Goal: Information Seeking & Learning: Find specific fact

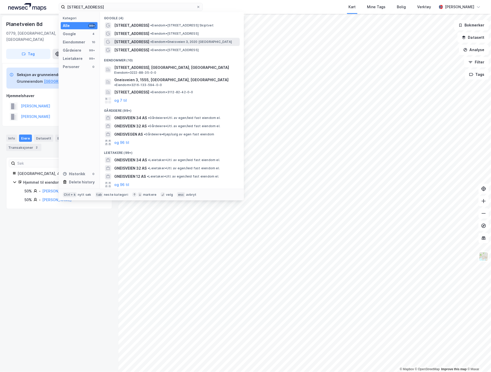
click at [155, 39] on div "[STREET_ADDRESS] • Eiendom • Gneisveien 3, 2020 [GEOGRAPHIC_DATA]" at bounding box center [176, 42] width 124 height 6
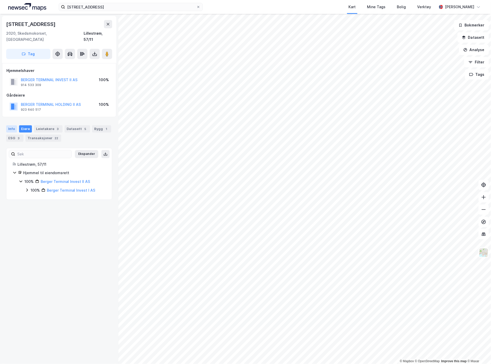
click at [14, 126] on div "Info" at bounding box center [11, 129] width 11 height 7
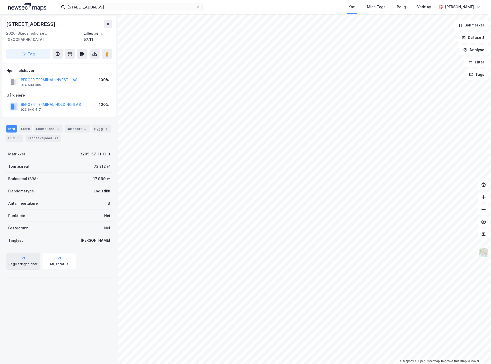
click at [25, 253] on div "Reguleringsplaner" at bounding box center [23, 261] width 34 height 16
click at [16, 255] on div "Reguleringsplaner" at bounding box center [23, 261] width 34 height 16
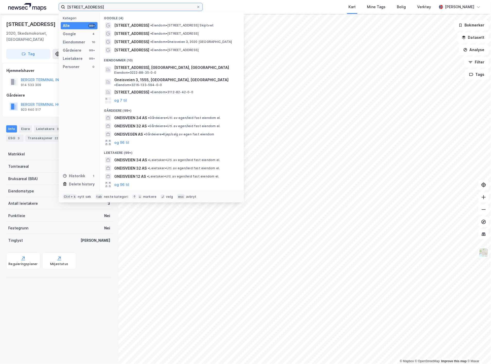
click at [106, 10] on input "[STREET_ADDRESS]" at bounding box center [130, 7] width 131 height 8
drag, startPoint x: 105, startPoint y: 8, endPoint x: -4, endPoint y: 11, distance: 108.8
click at [0, 11] on html "Gneisveien 3 Kategori Alle 99+ Google 4 Eiendommer 10 Gårdeiere 99+ Leietakere …" at bounding box center [245, 182] width 491 height 364
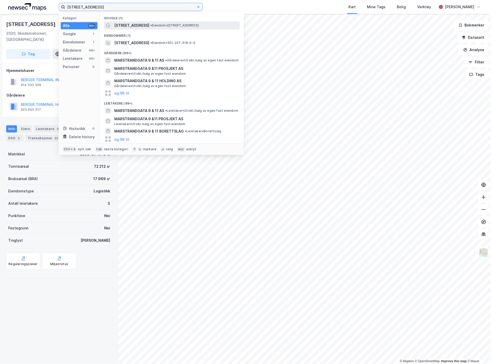
type input "[STREET_ADDRESS]"
click at [188, 27] on span "• Eiendom • [STREET_ADDRESS]" at bounding box center [174, 25] width 48 height 4
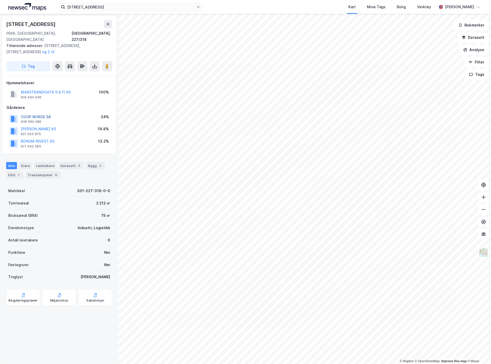
click at [0, 0] on button "COOP NORGE SA" at bounding box center [0, 0] width 0 height 0
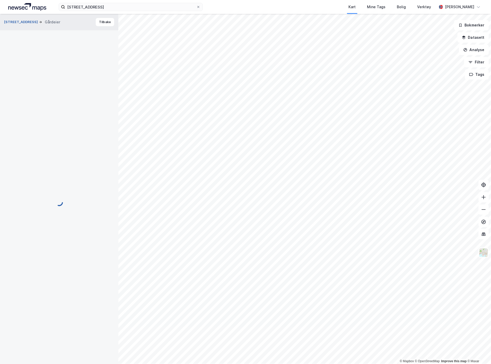
click at [20, 24] on button "[STREET_ADDRESS]" at bounding box center [21, 22] width 35 height 5
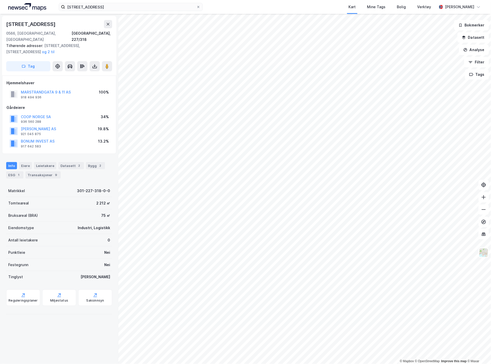
click at [57, 89] on div "MARSTRANDGATA 9 & 11 AS" at bounding box center [46, 92] width 50 height 6
click at [0, 0] on button "MARSTRANDGATA 9 & 11 AS" at bounding box center [0, 0] width 0 height 0
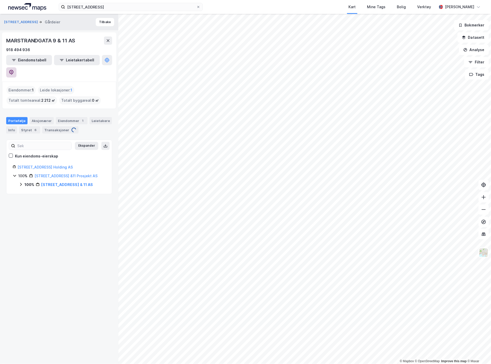
click at [14, 70] on icon at bounding box center [11, 72] width 4 height 5
